Goal: Navigation & Orientation: Find specific page/section

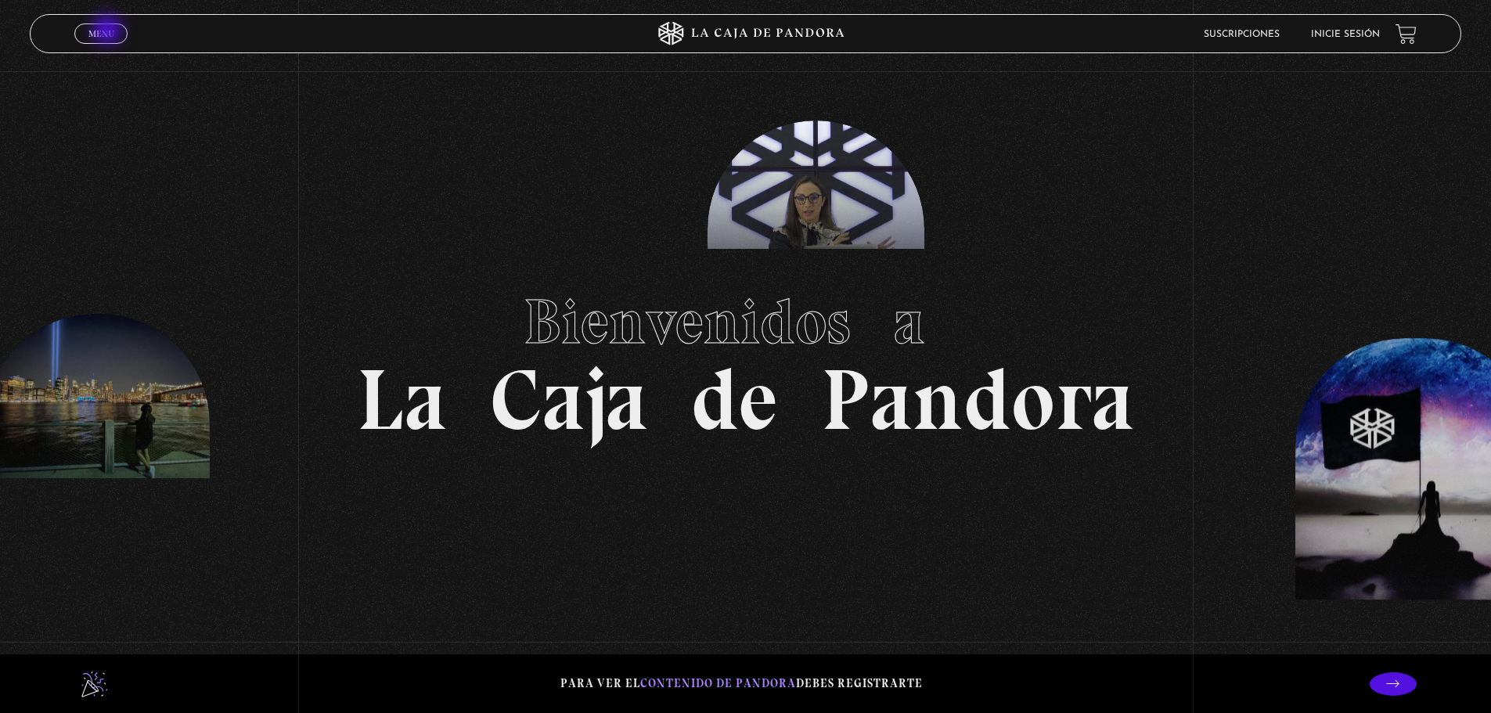
click at [109, 31] on span "Menu" at bounding box center [101, 33] width 26 height 9
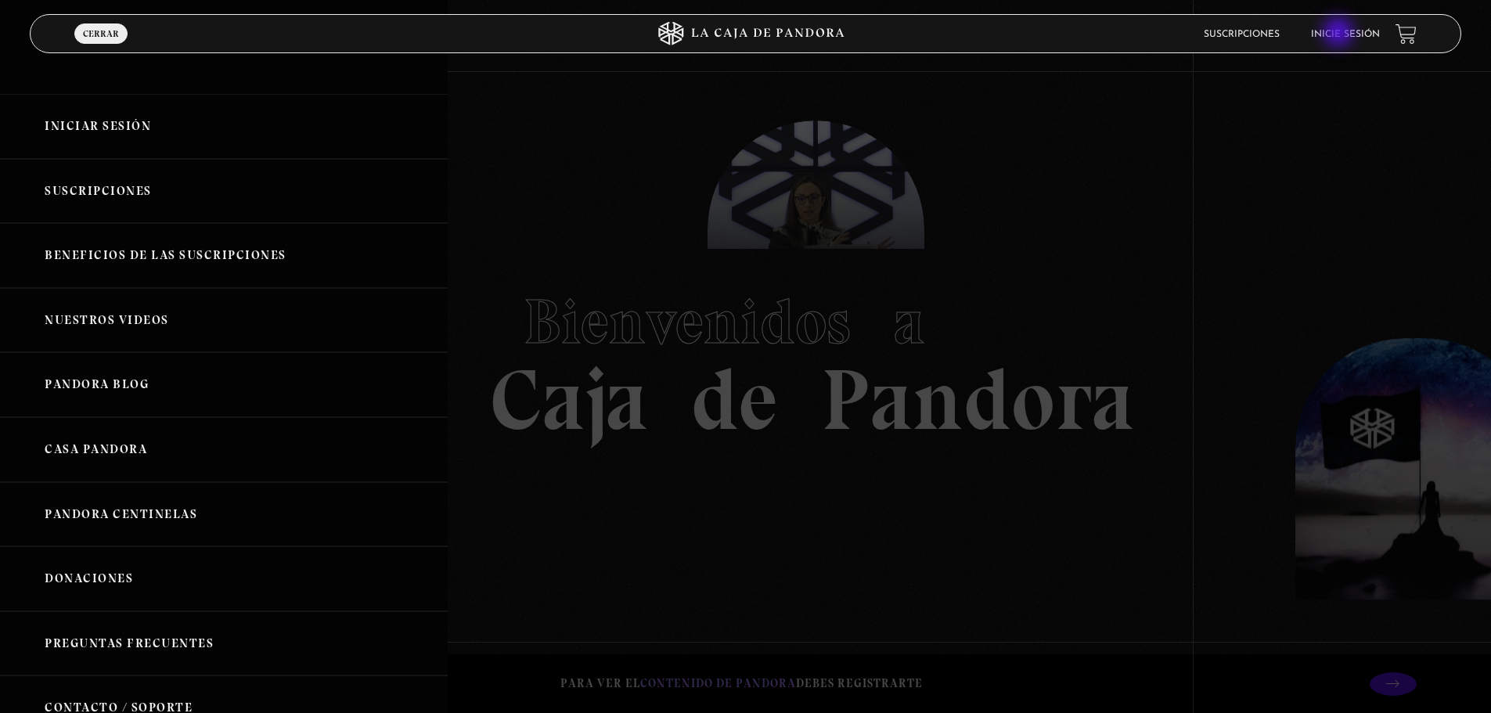
click at [1340, 34] on link "Inicie sesión" at bounding box center [1345, 34] width 69 height 9
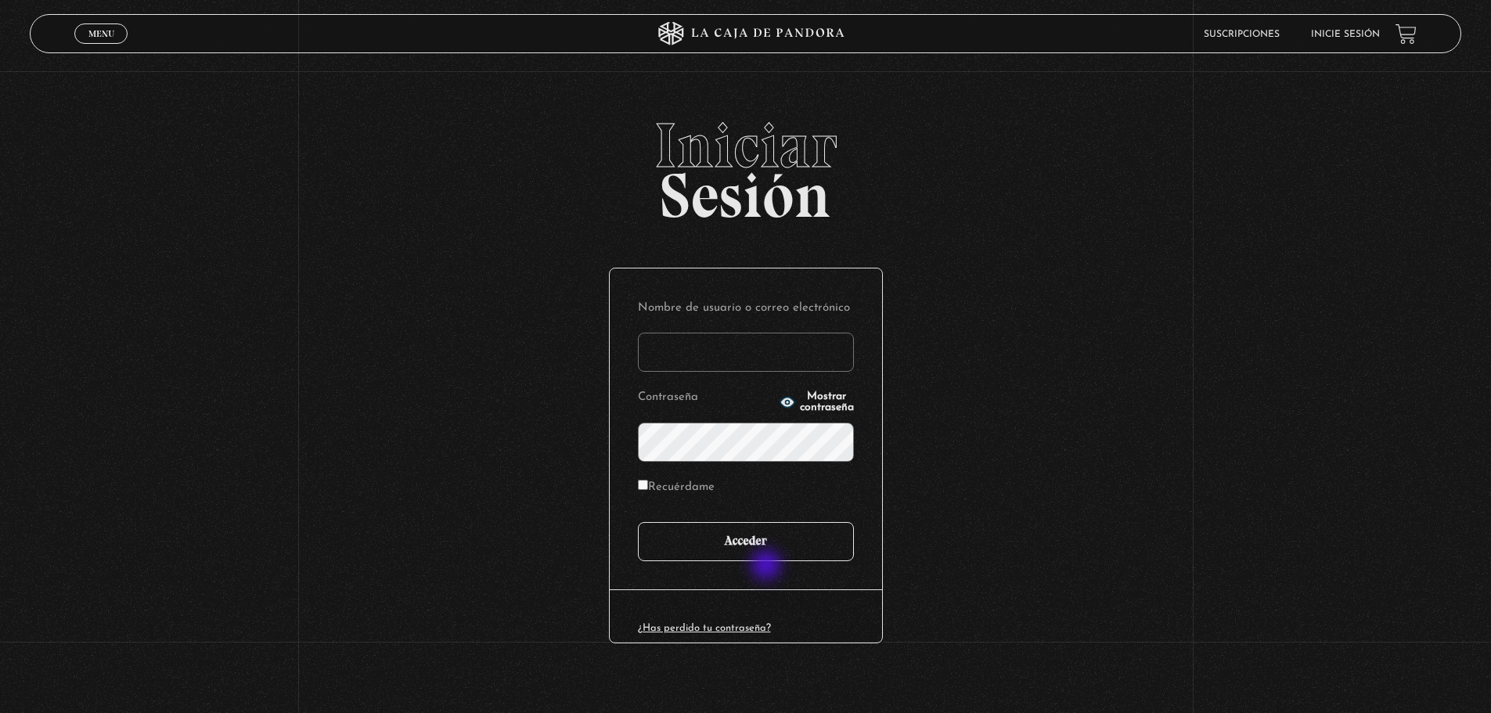
type input "javr6591@gmail.com"
click at [739, 551] on input "Acceder" at bounding box center [746, 541] width 216 height 39
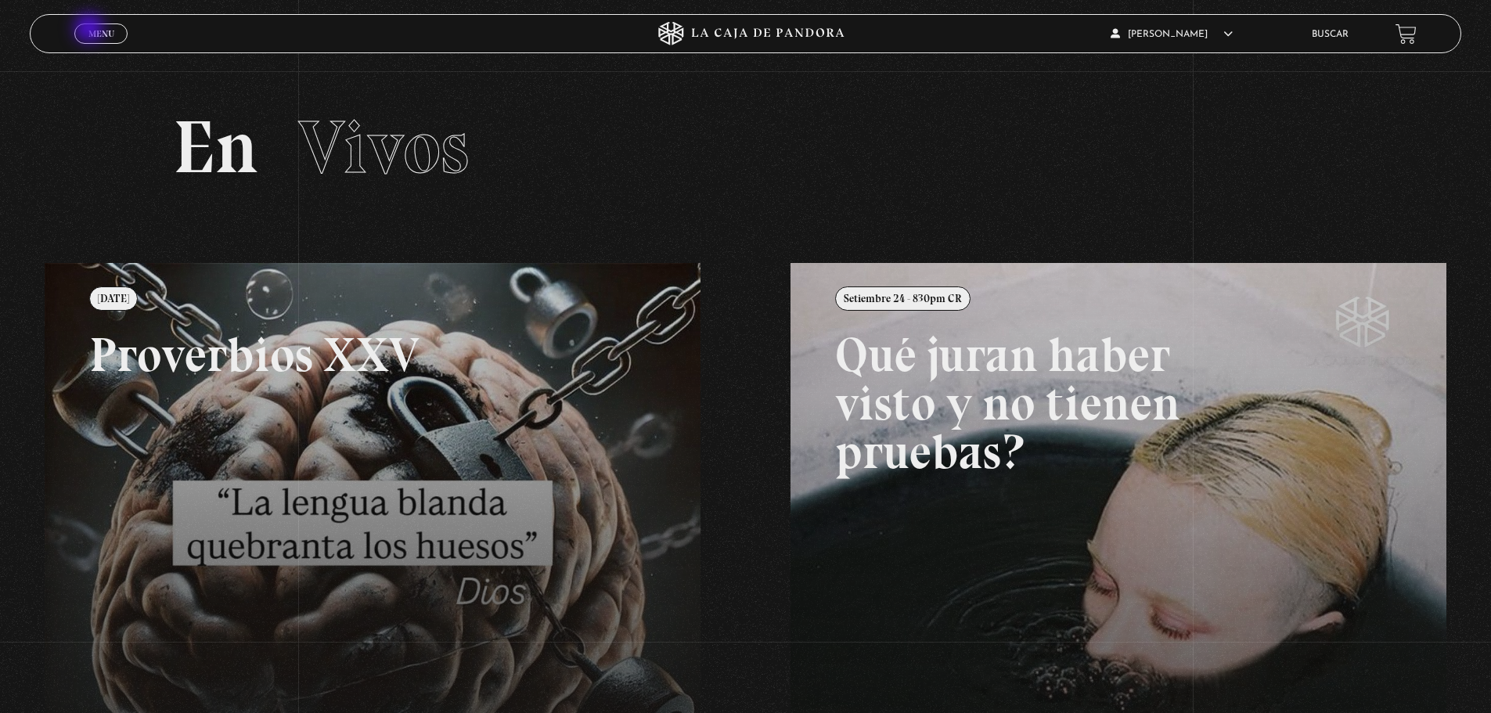
click at [91, 30] on span "Menu" at bounding box center [101, 33] width 26 height 9
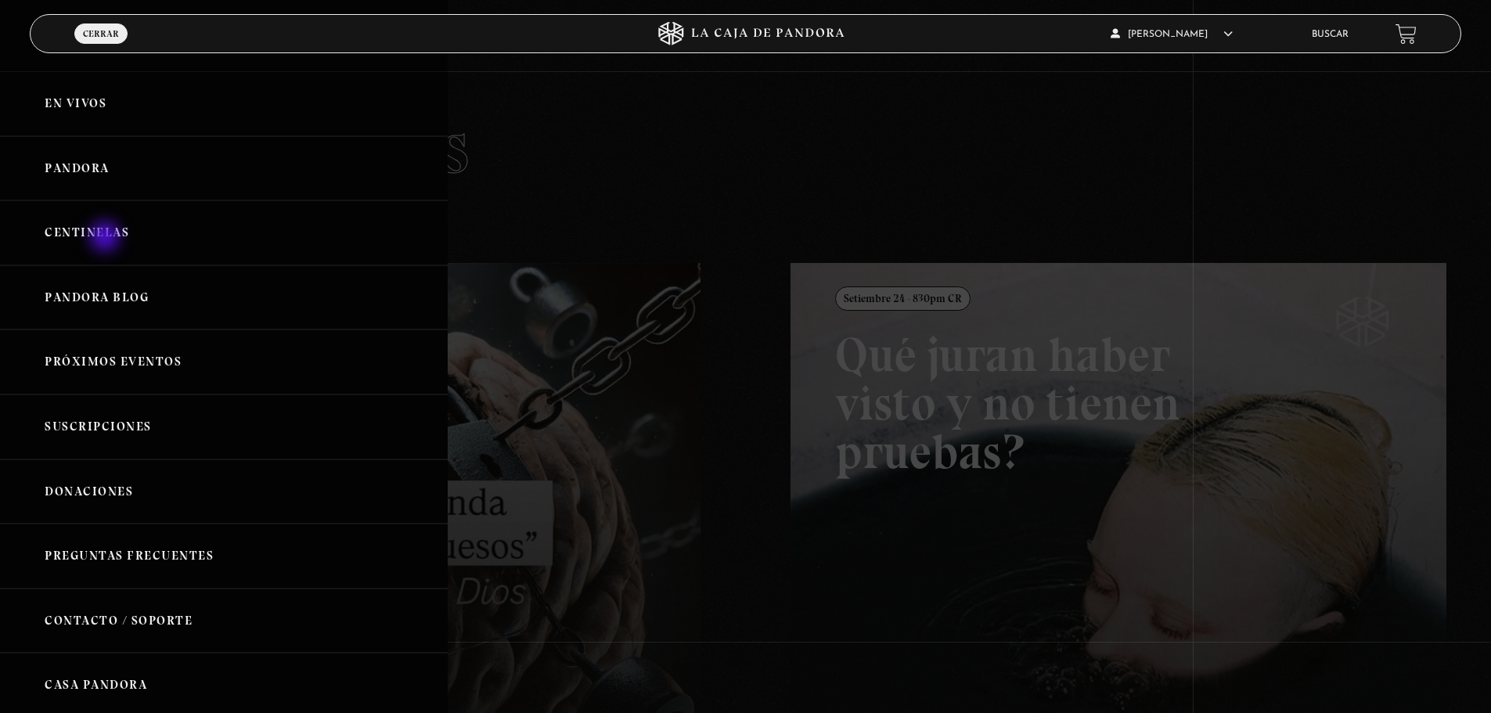
click at [106, 238] on link "Centinelas" at bounding box center [224, 232] width 448 height 65
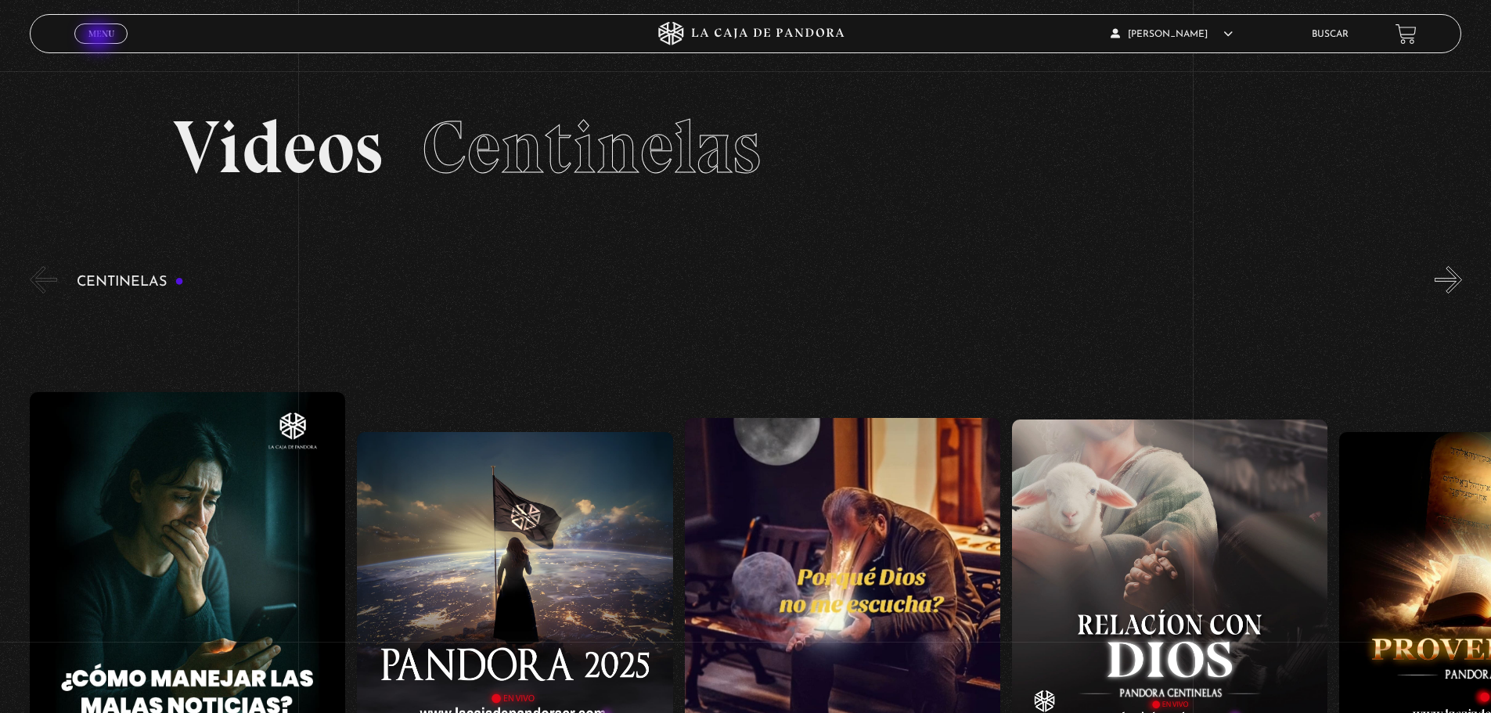
click at [100, 38] on span "Menu" at bounding box center [101, 33] width 26 height 9
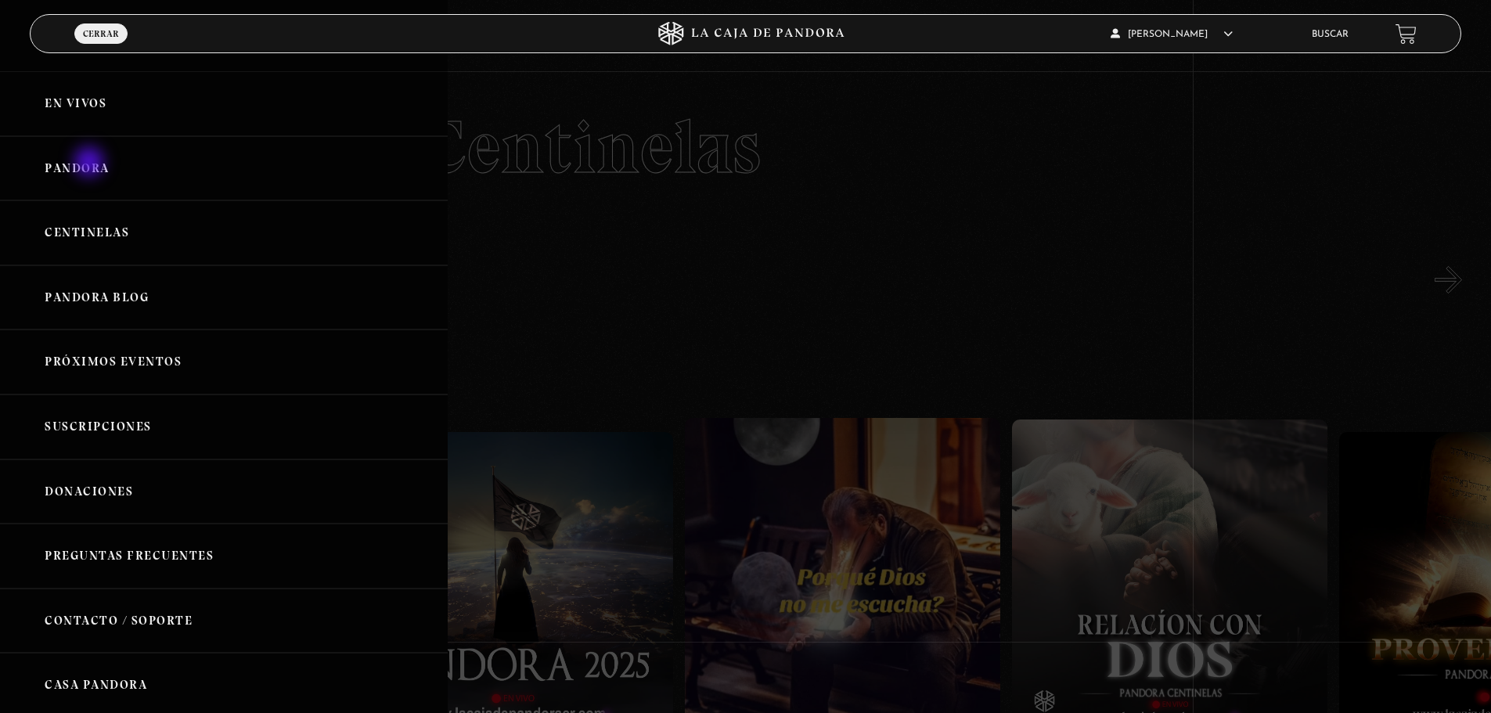
click at [91, 164] on link "Pandora" at bounding box center [224, 168] width 448 height 65
click at [74, 168] on link "Pandora" at bounding box center [224, 168] width 448 height 65
